Goal: Find specific page/section: Find specific page/section

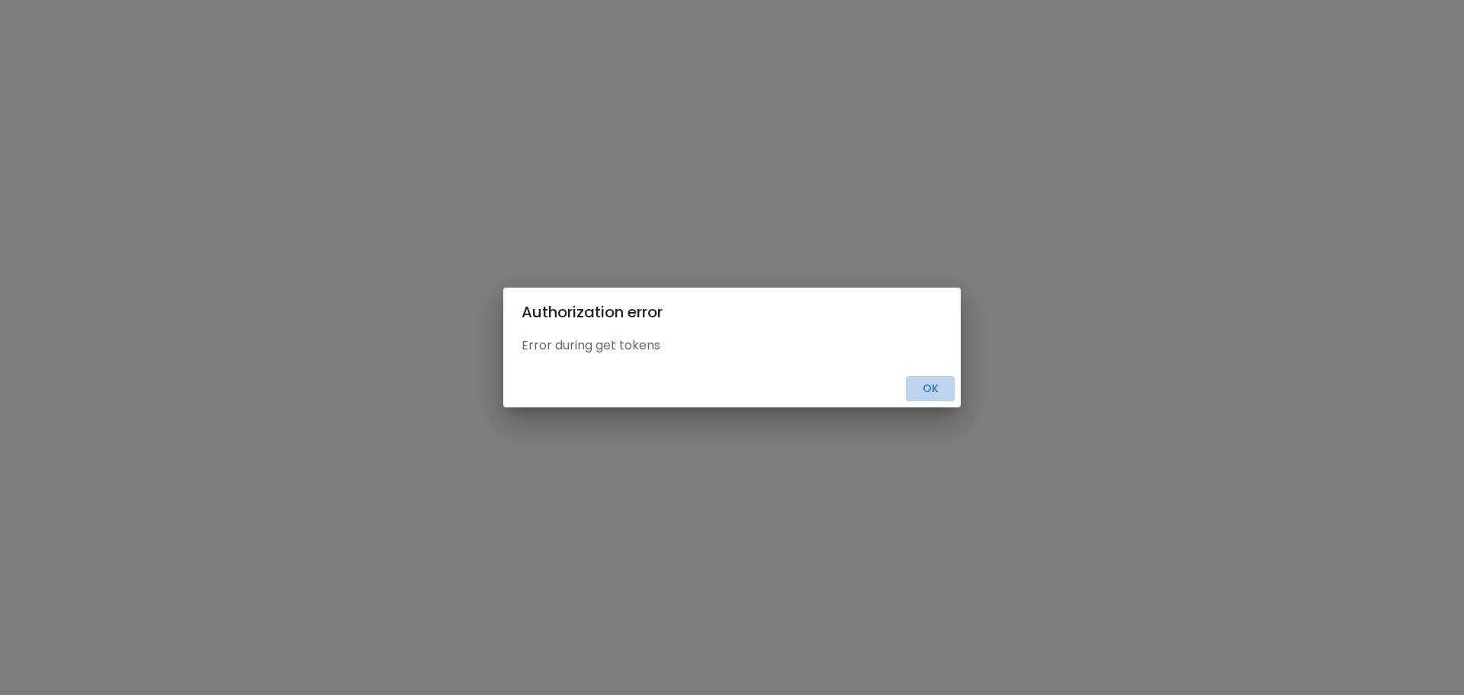
click at [933, 387] on button "Ok" at bounding box center [930, 388] width 49 height 25
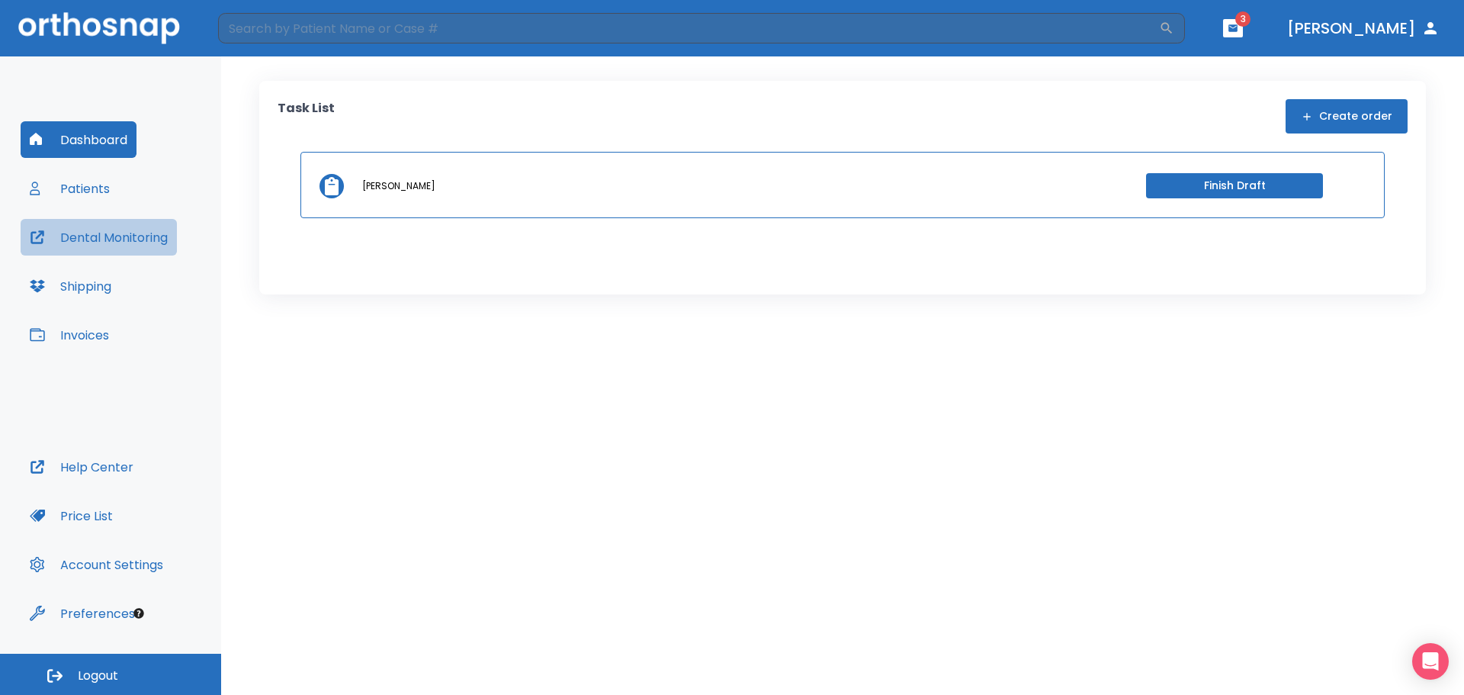
click at [112, 237] on button "Dental Monitoring" at bounding box center [99, 237] width 156 height 37
click at [397, 24] on input "search" at bounding box center [688, 28] width 941 height 31
type input "kellogg"
click at [1175, 29] on icon "button" at bounding box center [1166, 28] width 15 height 15
drag, startPoint x: 1146, startPoint y: 35, endPoint x: 1191, endPoint y: 22, distance: 46.8
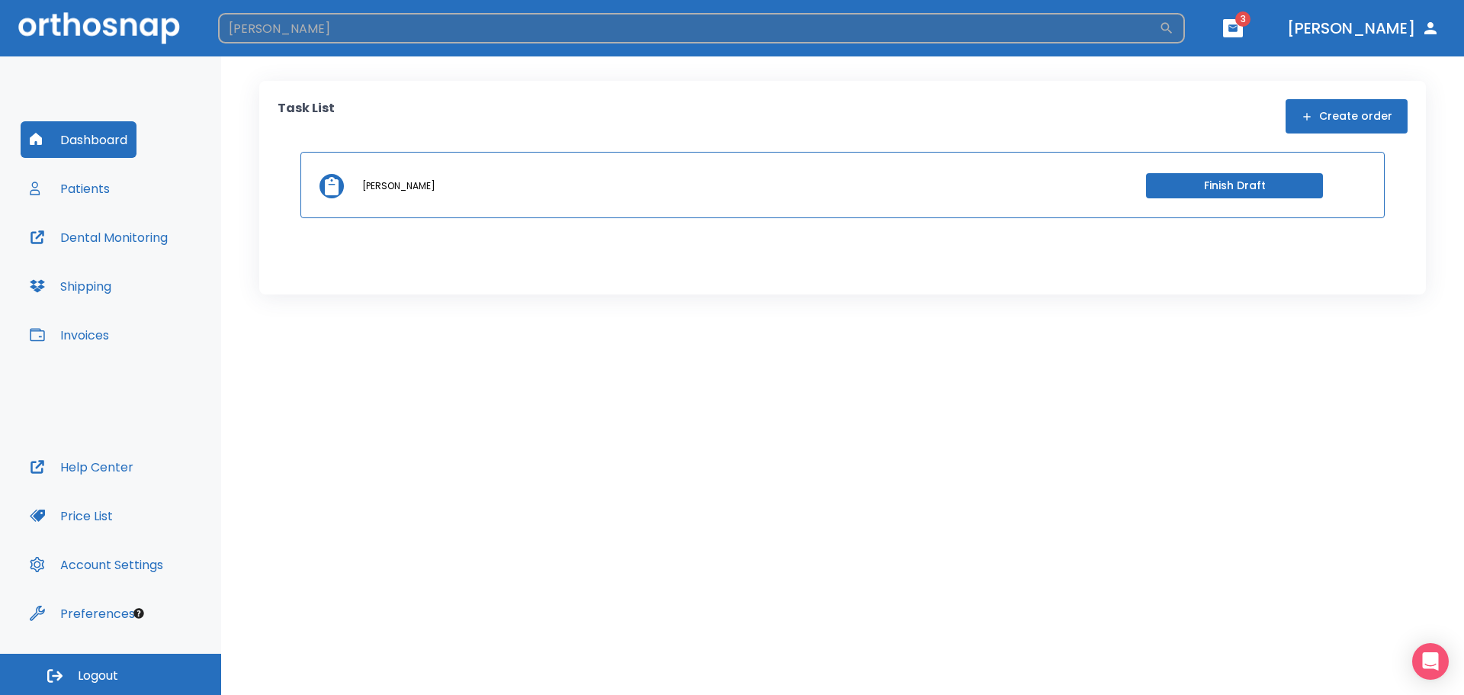
click at [1145, 33] on input "kellogg" at bounding box center [688, 28] width 941 height 31
click at [1173, 27] on icon "button" at bounding box center [1167, 28] width 11 height 11
click at [1159, 21] on button "button" at bounding box center [1166, 28] width 15 height 15
click at [291, 132] on h6 "Patients" at bounding box center [281, 132] width 63 height 24
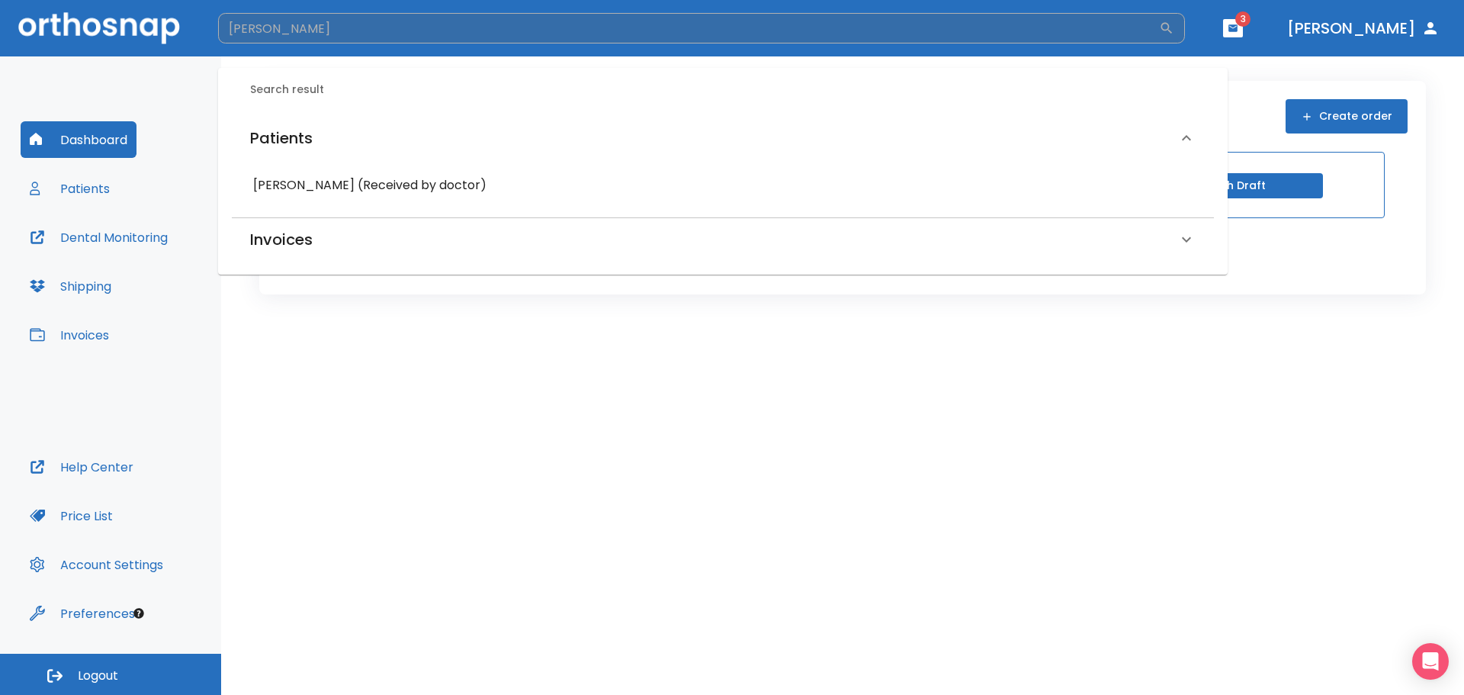
click at [407, 186] on h6 "Cheryl Kellogg (Received by doctor)" at bounding box center [723, 185] width 940 height 21
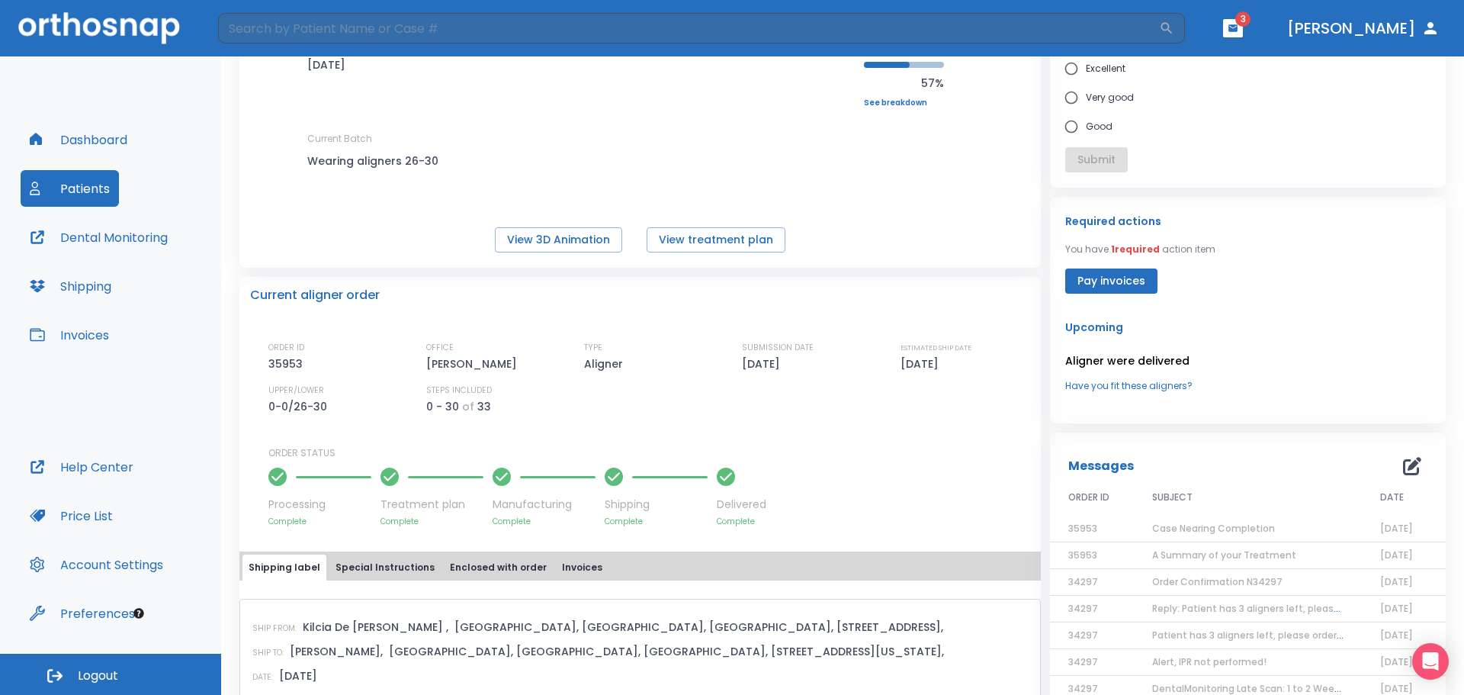
scroll to position [153, 0]
